Goal: Task Accomplishment & Management: Use online tool/utility

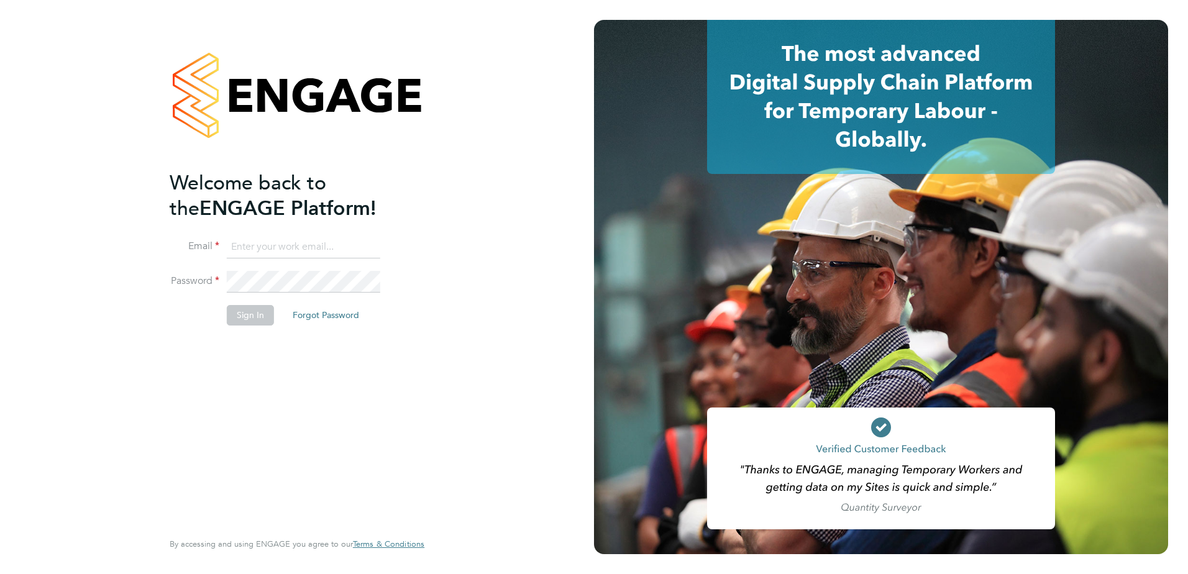
type input "[PERSON_NAME][EMAIL_ADDRESS][PERSON_NAME][DOMAIN_NAME]"
click at [260, 322] on button "Sign In" at bounding box center [250, 315] width 47 height 20
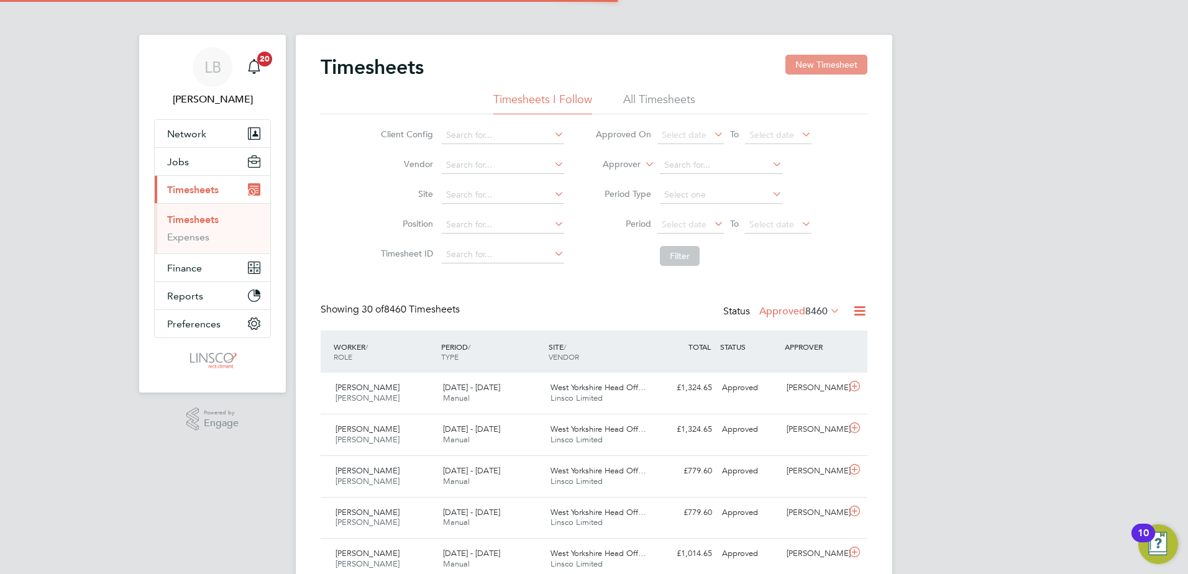
click at [819, 55] on button "New Timesheet" at bounding box center [826, 65] width 82 height 20
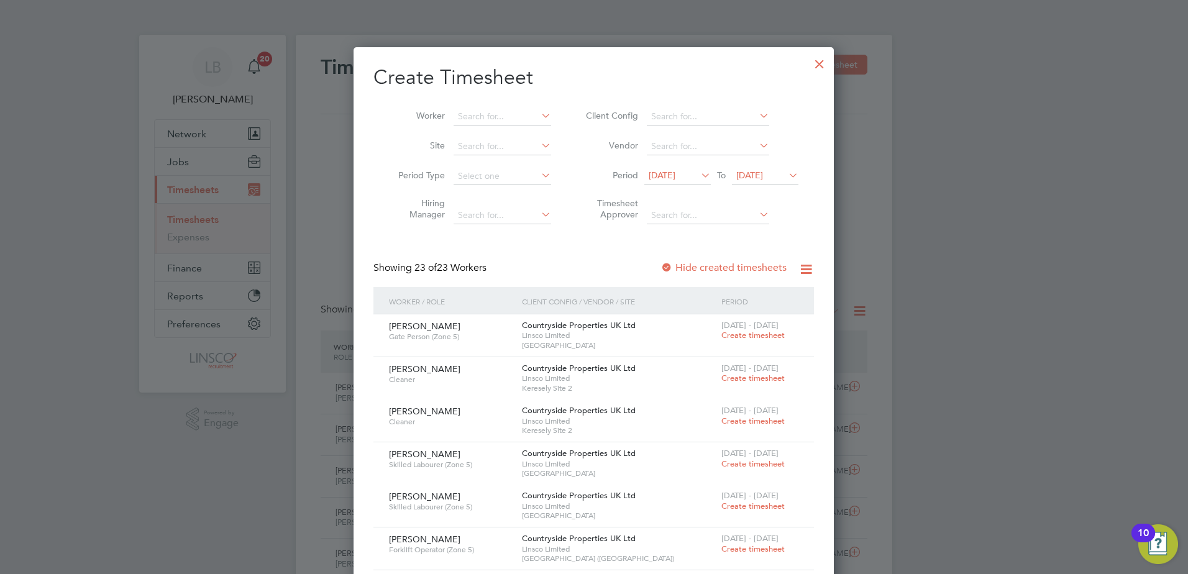
click at [487, 129] on li "Worker" at bounding box center [469, 117] width 193 height 30
click at [488, 120] on input at bounding box center [503, 116] width 98 height 17
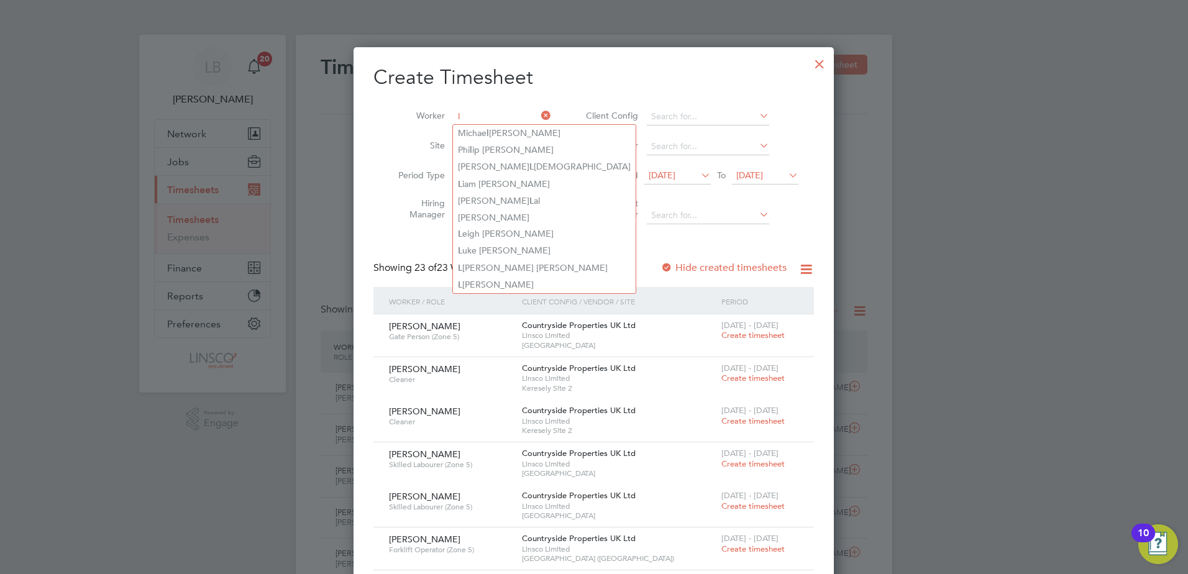
type input "l"
